Goal: Find contact information: Find contact information

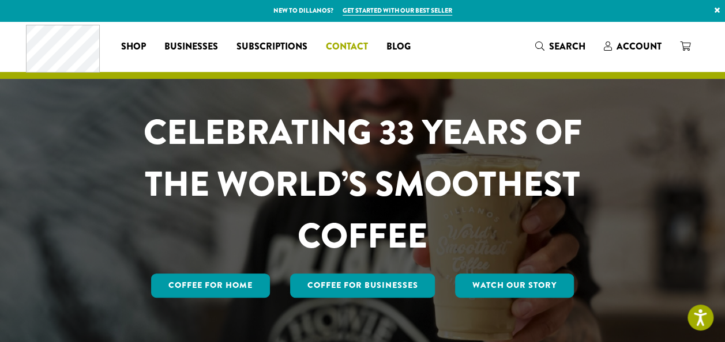
click at [348, 47] on span "Contact" at bounding box center [347, 47] width 42 height 14
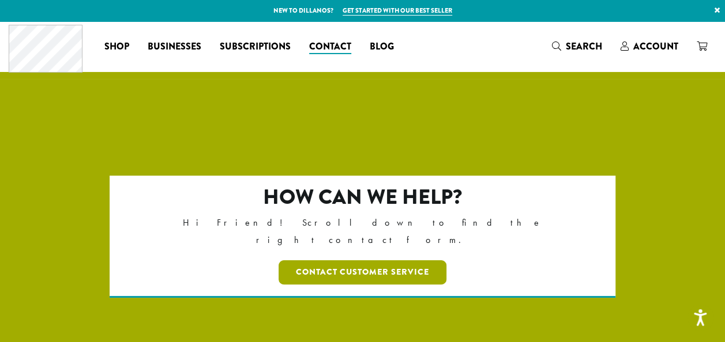
click at [364, 261] on link "Contact Customer Service" at bounding box center [362, 273] width 168 height 24
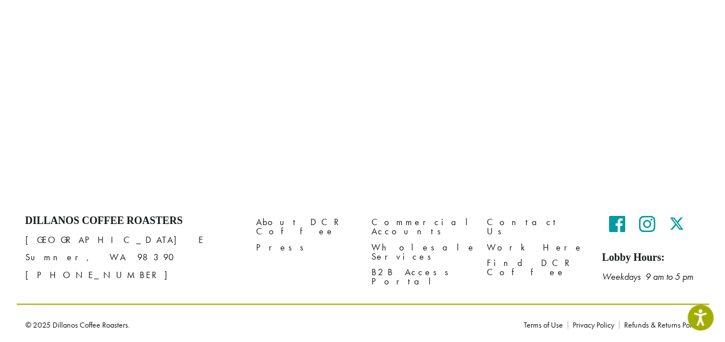
scroll to position [653, 0]
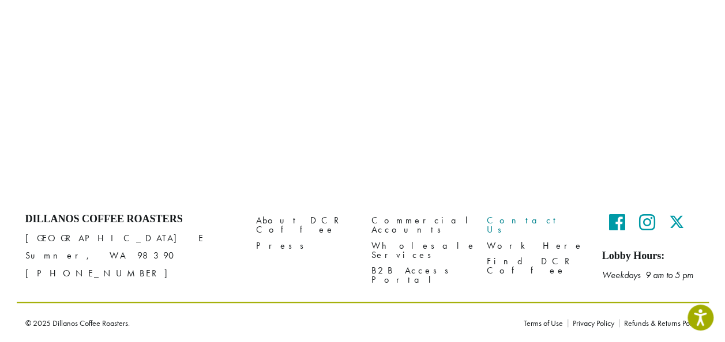
click at [525, 217] on link "Contact Us" at bounding box center [536, 225] width 98 height 25
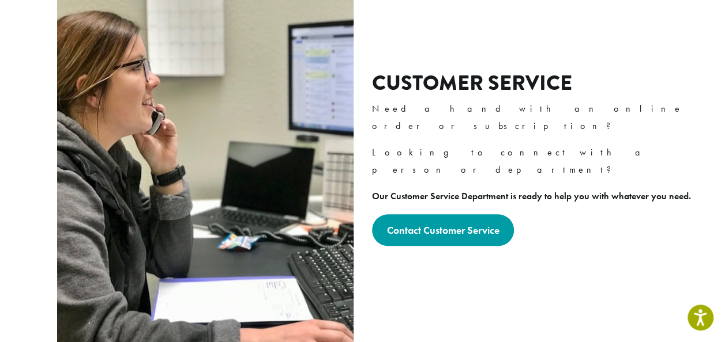
scroll to position [519, 0]
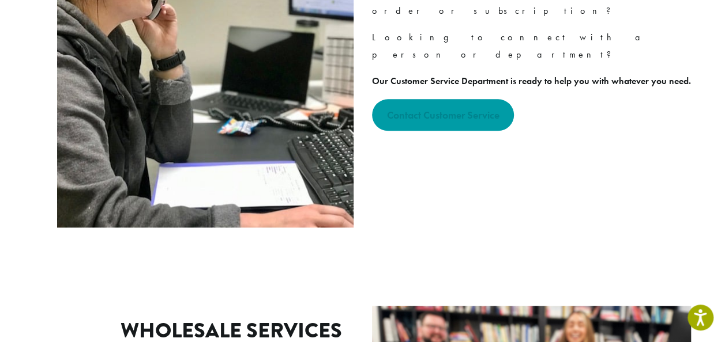
click at [420, 99] on link "Contact Customer Service" at bounding box center [443, 115] width 142 height 32
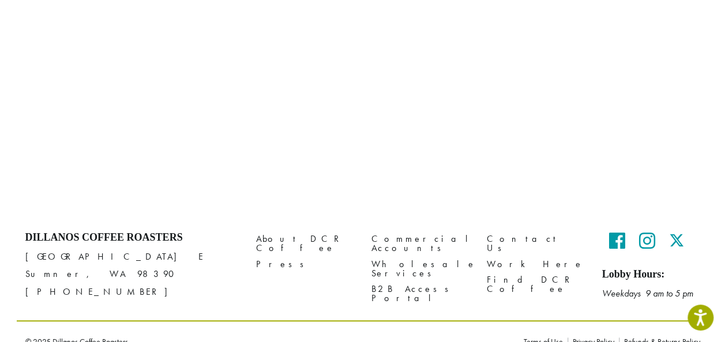
scroll to position [653, 0]
